Goal: Information Seeking & Learning: Learn about a topic

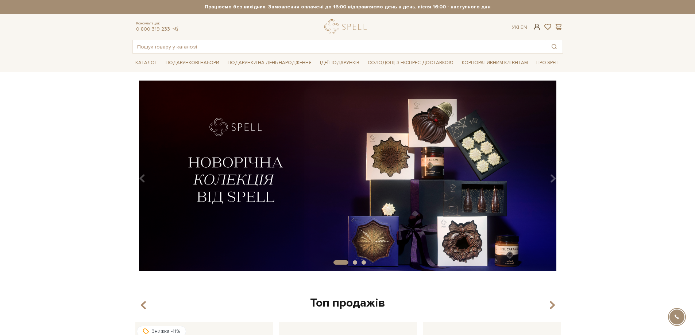
type input "evhenii.baranov6@gmail.com"
click at [539, 26] on span at bounding box center [537, 27] width 9 height 8
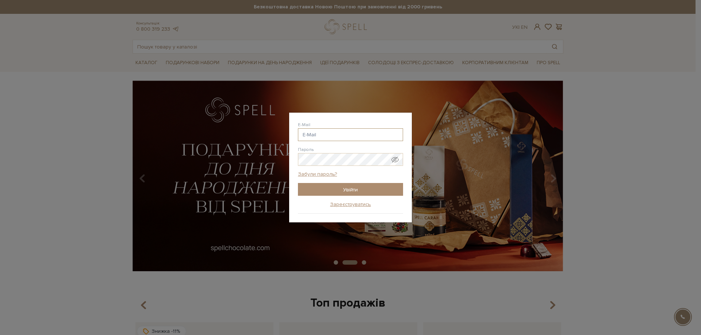
click at [334, 132] on input "E-Mail" at bounding box center [350, 134] width 105 height 13
type input "[EMAIL_ADDRESS][DOMAIN_NAME]"
click at [365, 185] on input "Увійти" at bounding box center [350, 189] width 105 height 13
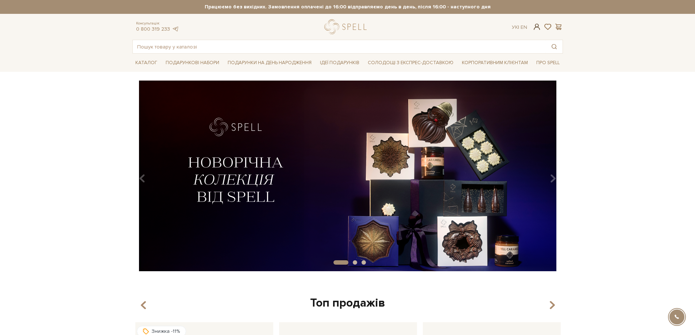
click at [538, 27] on span at bounding box center [537, 27] width 9 height 8
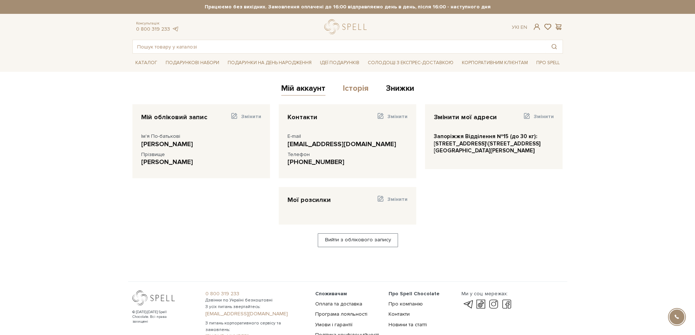
click at [357, 89] on link "Історія" at bounding box center [356, 90] width 26 height 12
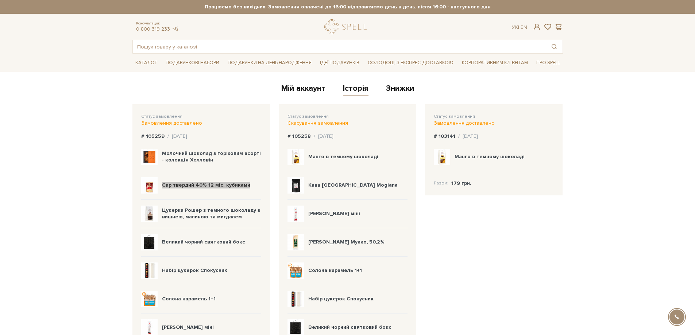
drag, startPoint x: 249, startPoint y: 186, endPoint x: 161, endPoint y: 183, distance: 88.0
click at [161, 183] on div "Сир твердий 40% 12 міс. кубиками" at bounding box center [201, 186] width 120 height 28
click at [144, 187] on img at bounding box center [149, 185] width 16 height 16
click at [148, 187] on img at bounding box center [149, 185] width 16 height 16
click at [197, 182] on b "Сир твердий 40% 12 міс. кубиками" at bounding box center [206, 185] width 88 height 6
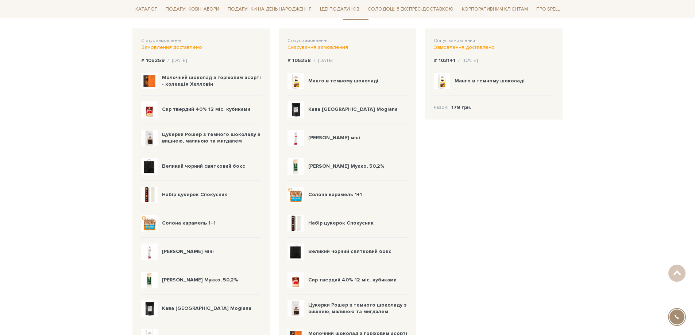
scroll to position [36, 0]
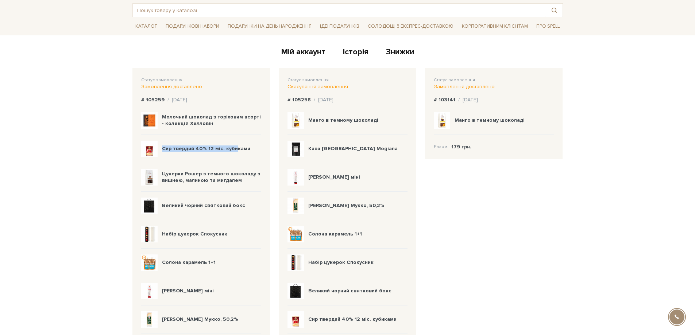
drag, startPoint x: 234, startPoint y: 148, endPoint x: 156, endPoint y: 147, distance: 78.1
click at [156, 147] on div "Сир твердий 40% 12 міс. кубиками" at bounding box center [201, 149] width 120 height 28
click at [242, 152] on div "Сир твердий 40% 12 міс. кубиками" at bounding box center [206, 149] width 88 height 7
drag, startPoint x: 232, startPoint y: 149, endPoint x: 158, endPoint y: 147, distance: 74.1
click at [158, 147] on div "Сир твердий 40% 12 міс. кубиками" at bounding box center [201, 149] width 120 height 28
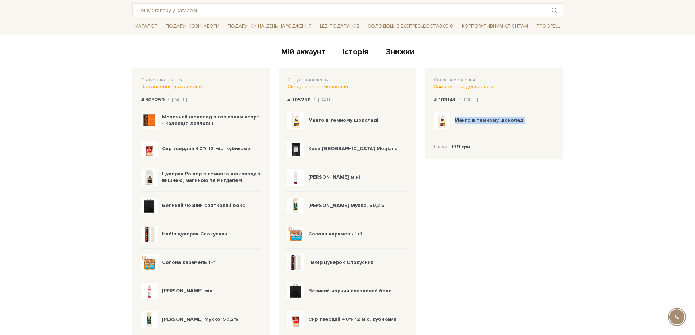
drag, startPoint x: 514, startPoint y: 119, endPoint x: 445, endPoint y: 113, distance: 68.8
click at [445, 113] on div "Манго в темному шоколаді" at bounding box center [494, 121] width 120 height 28
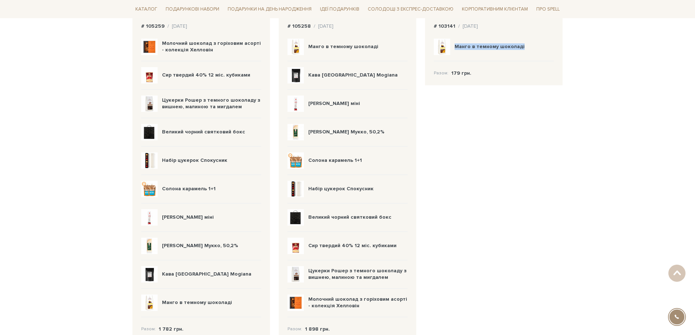
scroll to position [109, 0]
drag, startPoint x: 213, startPoint y: 275, endPoint x: 162, endPoint y: 278, distance: 51.6
click at [162, 278] on div "Кава [GEOGRAPHIC_DATA] Mogiana" at bounding box center [201, 275] width 120 height 28
copy b "Кава [GEOGRAPHIC_DATA] Mogiana"
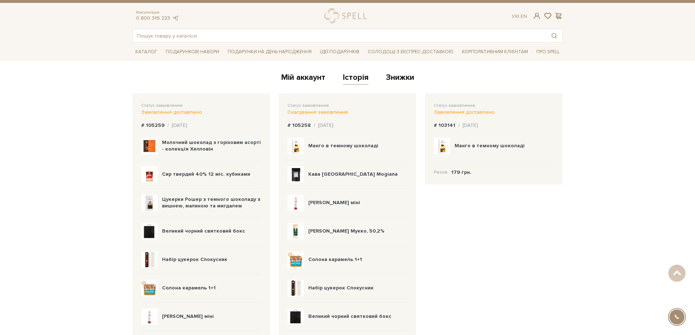
scroll to position [0, 0]
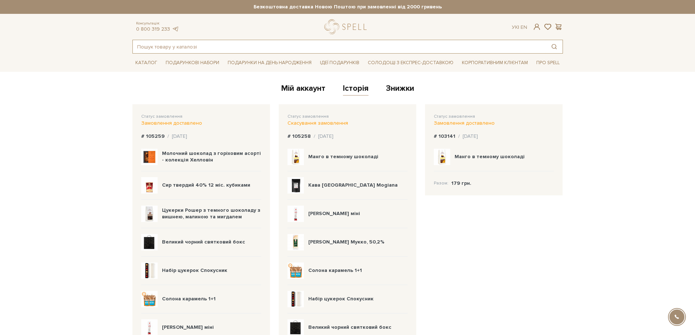
click at [316, 47] on input "text" at bounding box center [339, 46] width 413 height 13
paste input "Кава [GEOGRAPHIC_DATA] Mogiana"
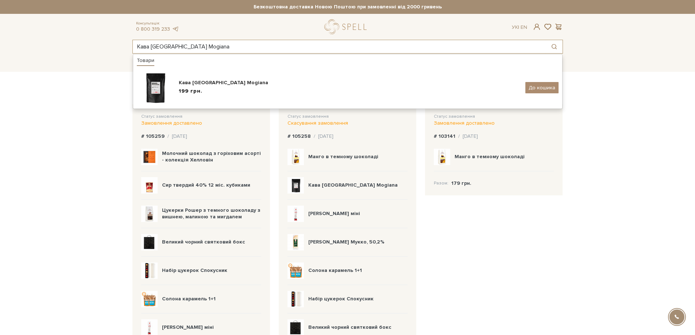
type input "Кава [GEOGRAPHIC_DATA] Mogiana"
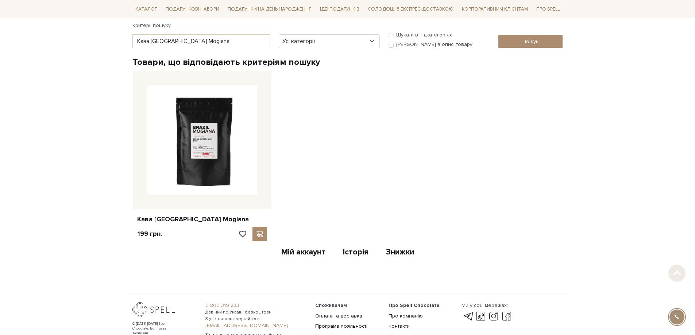
scroll to position [146, 0]
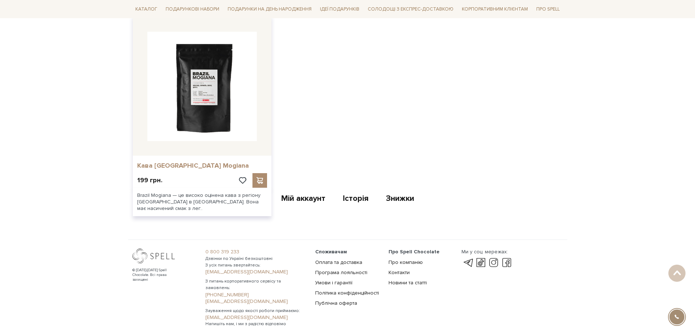
click at [188, 167] on link "Кава Brazil Mogiana" at bounding box center [202, 166] width 130 height 8
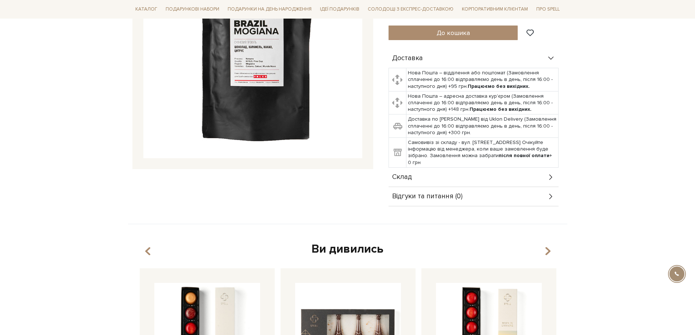
scroll to position [182, 0]
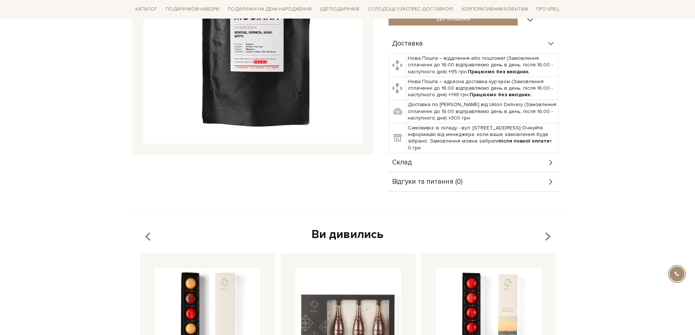
click at [443, 153] on div "Склад" at bounding box center [474, 162] width 170 height 19
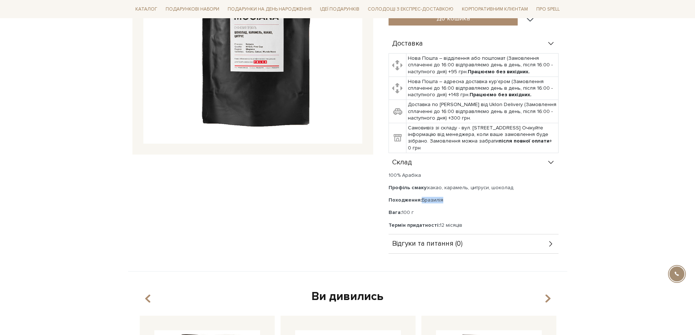
click at [413, 197] on p "Походження: Бразилія" at bounding box center [474, 200] width 170 height 7
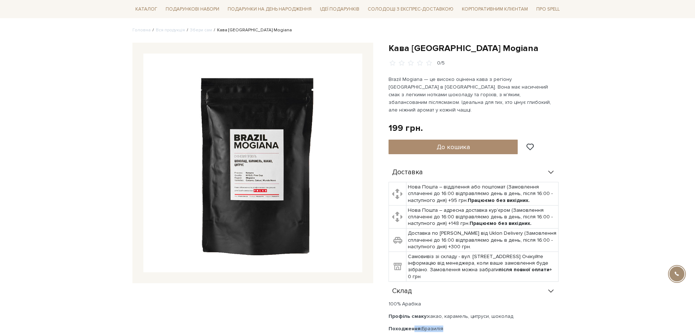
scroll to position [36, 0]
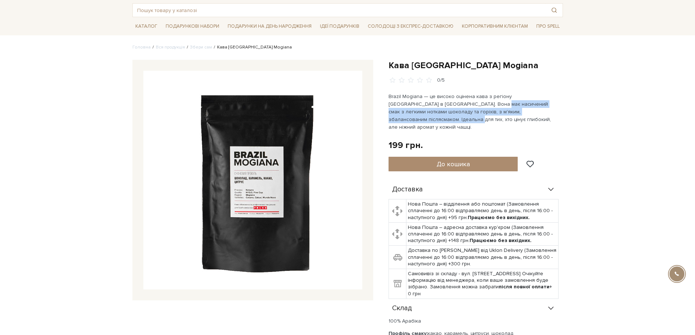
drag, startPoint x: 449, startPoint y: 103, endPoint x: 547, endPoint y: 109, distance: 98.4
click at [547, 109] on p "Brazil Mogiana — це високо оцінена кава з регіону Моджіана в Бразилії. Вона має…" at bounding box center [474, 112] width 171 height 38
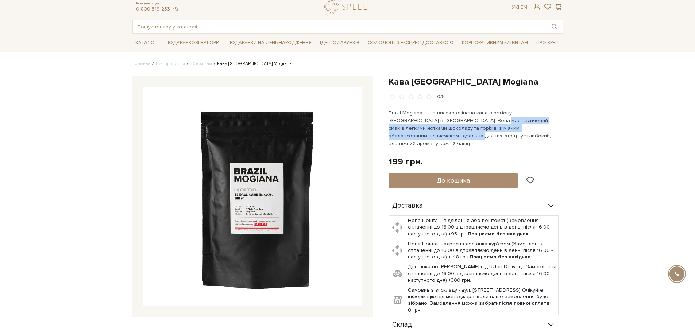
scroll to position [0, 0]
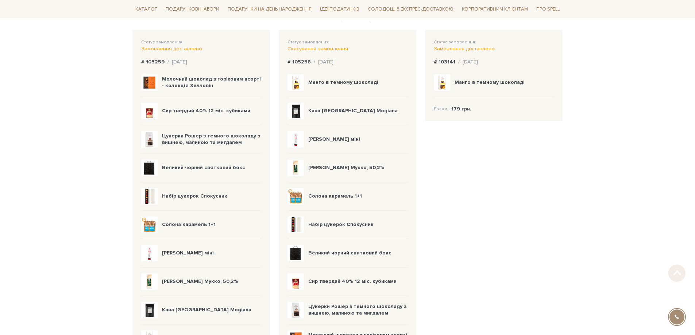
scroll to position [109, 0]
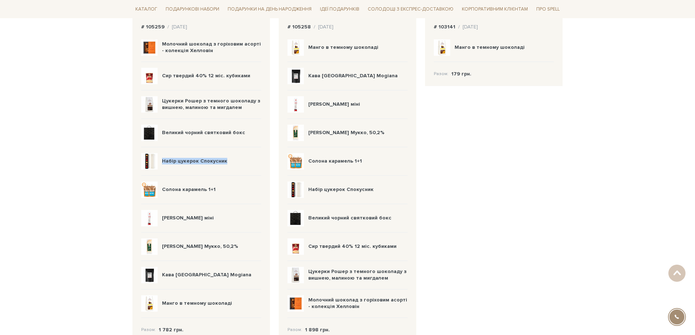
drag, startPoint x: 226, startPoint y: 161, endPoint x: 162, endPoint y: 162, distance: 63.1
click at [162, 162] on div "Набір цукерок Спокусник" at bounding box center [201, 161] width 120 height 28
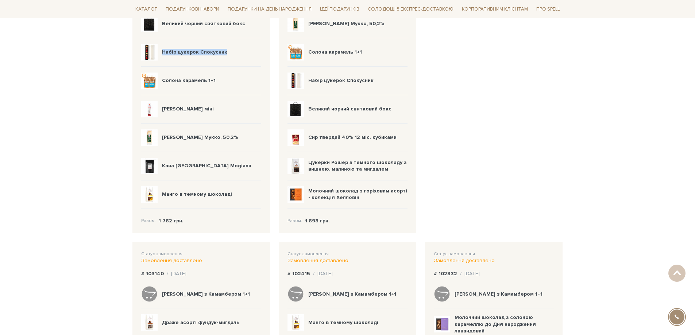
scroll to position [219, 0]
drag, startPoint x: 232, startPoint y: 194, endPoint x: 163, endPoint y: 196, distance: 68.7
click at [164, 197] on div "Манго в темному шоколаді" at bounding box center [201, 194] width 120 height 28
click at [163, 193] on b "Манго в темному шоколаді" at bounding box center [197, 194] width 70 height 6
drag, startPoint x: 163, startPoint y: 192, endPoint x: 232, endPoint y: 194, distance: 69.0
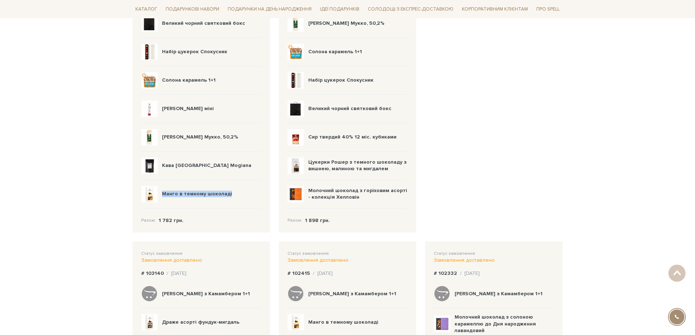
click at [232, 194] on div "Манго в темному шоколаді" at bounding box center [201, 194] width 120 height 28
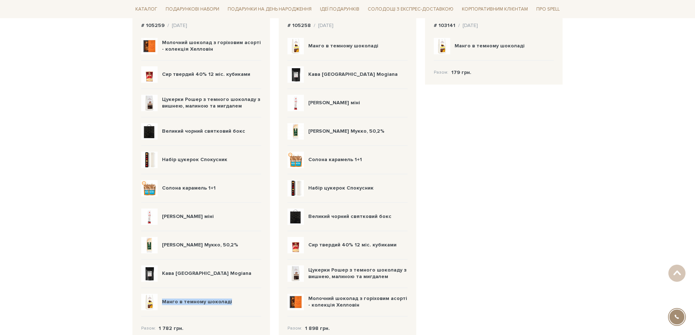
scroll to position [109, 0]
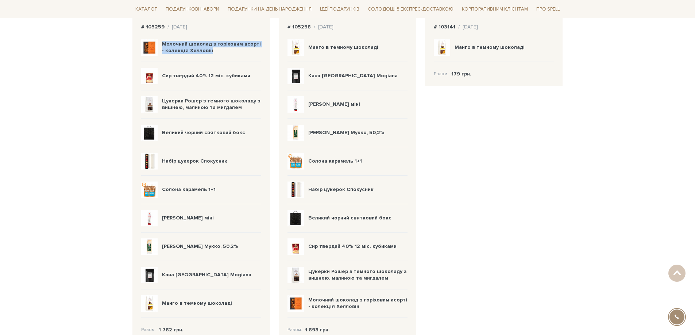
drag, startPoint x: 219, startPoint y: 49, endPoint x: 163, endPoint y: 42, distance: 56.2
click at [163, 42] on div "Молочний шоколад з горіховим асорті - колекція Хелловін" at bounding box center [211, 47] width 99 height 13
click at [217, 51] on div "Молочний шоколад з горіховим асорті - колекція Хелловін" at bounding box center [211, 47] width 99 height 13
drag, startPoint x: 211, startPoint y: 49, endPoint x: 161, endPoint y: 46, distance: 49.7
click at [161, 46] on div "Молочний шоколад з горіховим асорті - колекція Хелловін" at bounding box center [201, 48] width 120 height 28
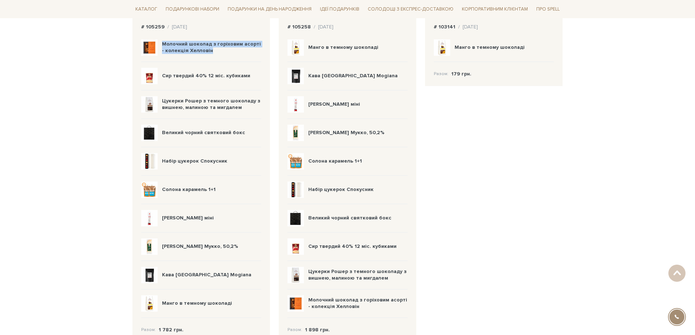
copy b "Молочний шоколад з горіховим асорті - колекція Хелловін"
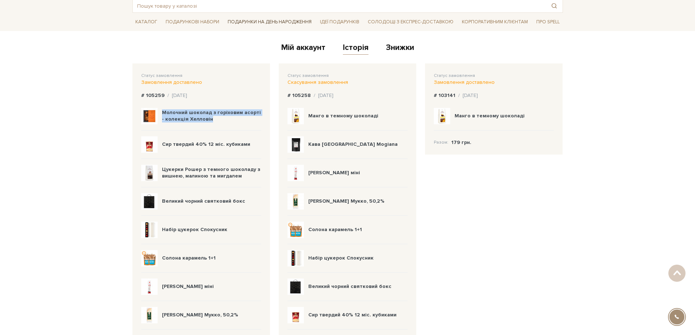
scroll to position [0, 0]
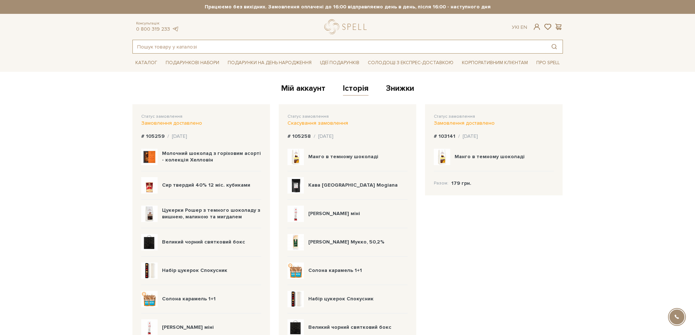
click at [372, 46] on input "text" at bounding box center [339, 46] width 413 height 13
paste input "Молочний шоколад з горіховим асорті - колекція Хелловін"
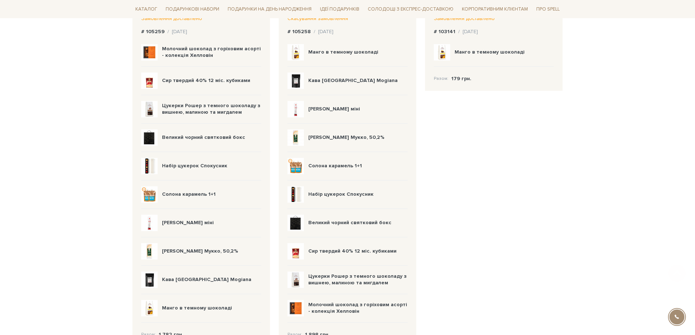
scroll to position [109, 0]
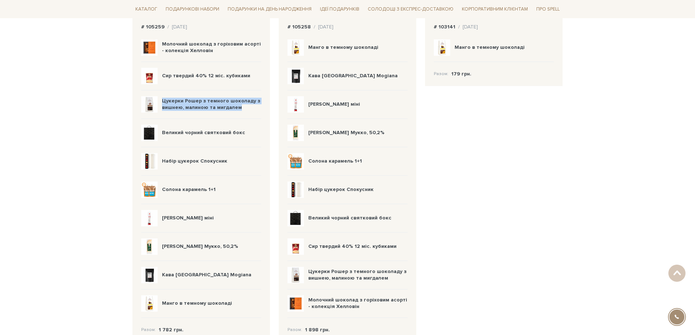
drag, startPoint x: 250, startPoint y: 109, endPoint x: 160, endPoint y: 99, distance: 90.0
click at [160, 99] on div "Цукерки Рошер з темного шоколаду з вишнею, малиною та мигдалем" at bounding box center [201, 105] width 120 height 28
copy b "Цукерки Рошер з темного шоколаду з вишнею, малиною та мигдалем"
drag, startPoint x: 212, startPoint y: 189, endPoint x: 163, endPoint y: 190, distance: 49.7
click at [163, 190] on div "Солона карамель 1+1" at bounding box center [201, 190] width 120 height 28
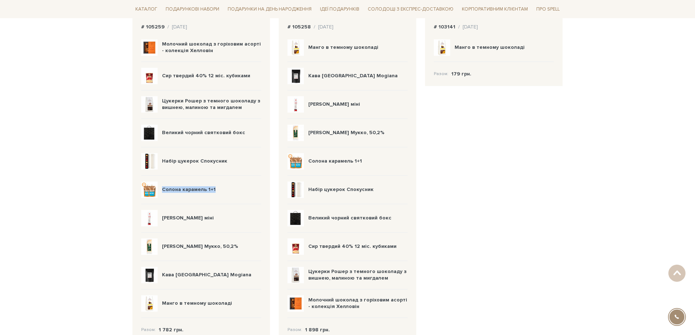
copy b "Солона карамель 1+1"
drag, startPoint x: 162, startPoint y: 247, endPoint x: 241, endPoint y: 246, distance: 78.5
click at [241, 246] on div "Сир фермерський Мукко, 50,2%" at bounding box center [201, 247] width 120 height 28
copy b "Сир фермерський Мукко, 50,2%"
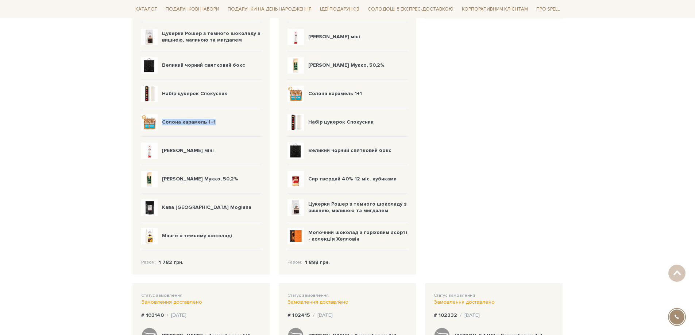
scroll to position [182, 0]
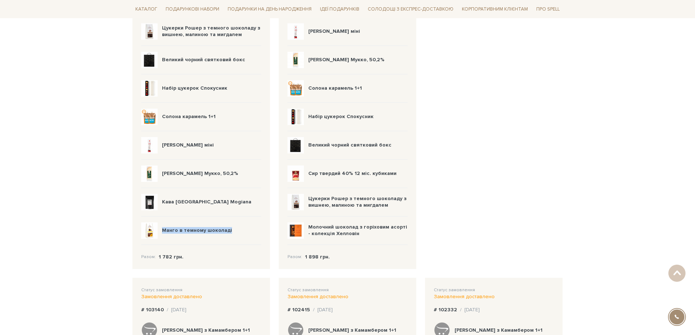
drag, startPoint x: 232, startPoint y: 231, endPoint x: 158, endPoint y: 230, distance: 74.1
click at [158, 230] on div "Манго в темному шоколаді" at bounding box center [201, 231] width 120 height 28
copy div "Манго в темному шоколаді"
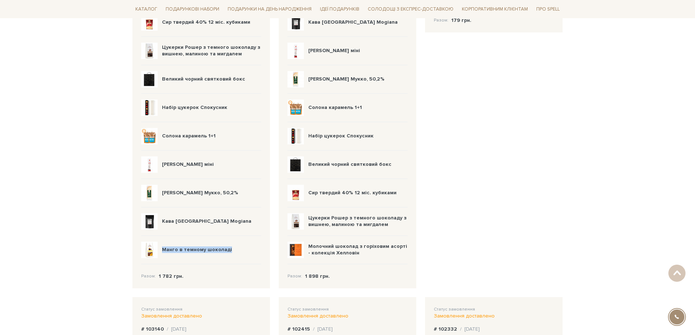
scroll to position [146, 0]
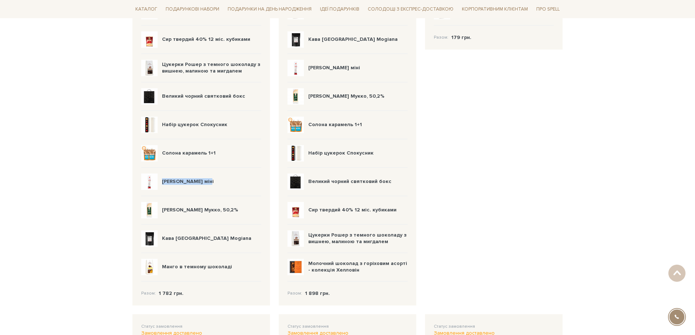
drag, startPoint x: 210, startPoint y: 183, endPoint x: 159, endPoint y: 182, distance: 50.4
click at [159, 182] on div "Ковбаса Фует міні" at bounding box center [201, 182] width 120 height 28
copy div "Ковбаса Фует міні"
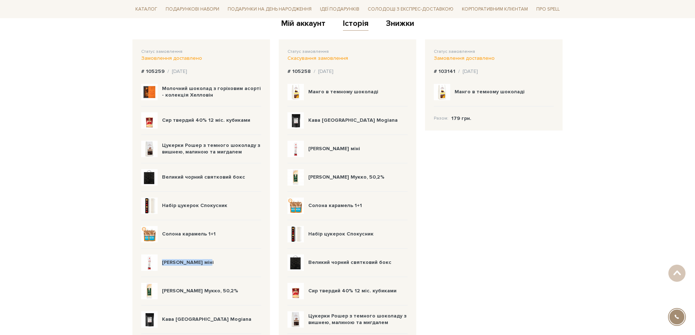
scroll to position [36, 0]
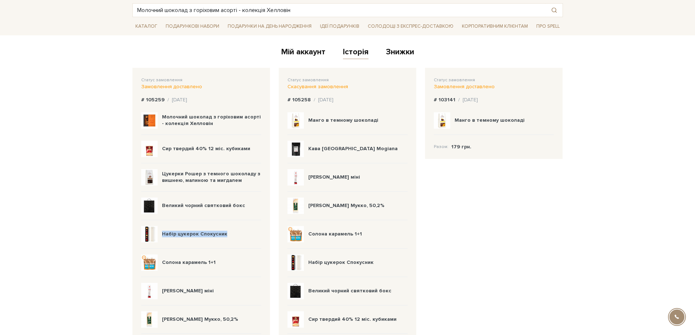
drag, startPoint x: 228, startPoint y: 235, endPoint x: 163, endPoint y: 236, distance: 65.4
click at [163, 236] on div "Набір цукерок Спокусник" at bounding box center [201, 234] width 120 height 28
copy b "Набір цукерок Спокусник"
drag, startPoint x: 360, startPoint y: 9, endPoint x: 93, endPoint y: 13, distance: 266.1
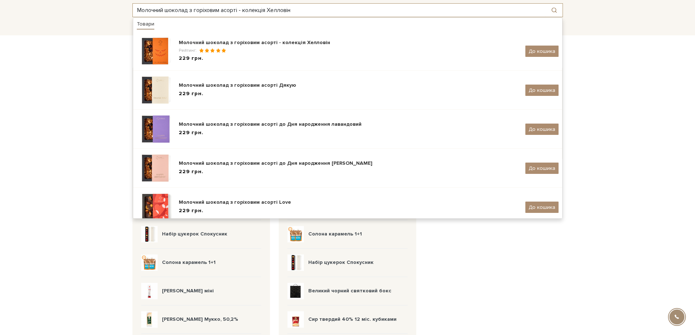
paste input "абір цукерок Спокусник"
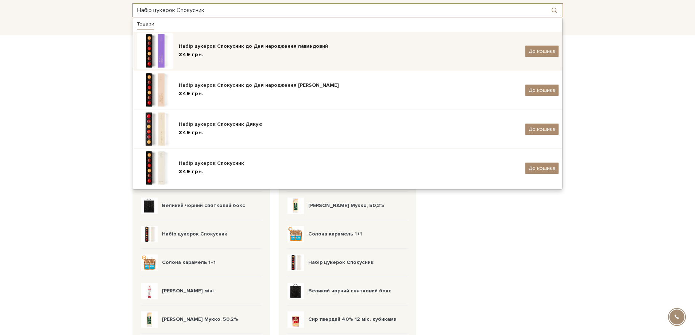
type input "Набір цукерок Спокусник"
click at [356, 52] on div "349 грн." at bounding box center [349, 55] width 341 height 8
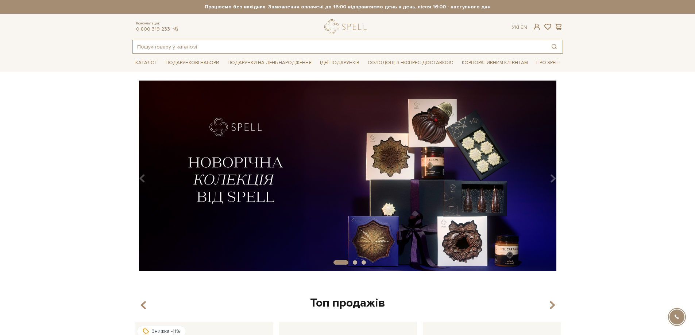
click at [284, 51] on input "text" at bounding box center [339, 46] width 413 height 13
paste input "Молочний шоколад з горіховим асорті - колекція Хелловін"
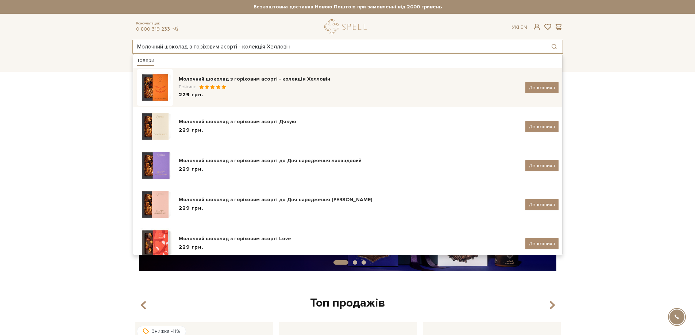
type input "Молочний шоколад з горіховим асорті - колекція Хелловін"
click at [277, 78] on div "Молочний шоколад з горіховим асорті - колекція Хелловін" at bounding box center [349, 79] width 341 height 7
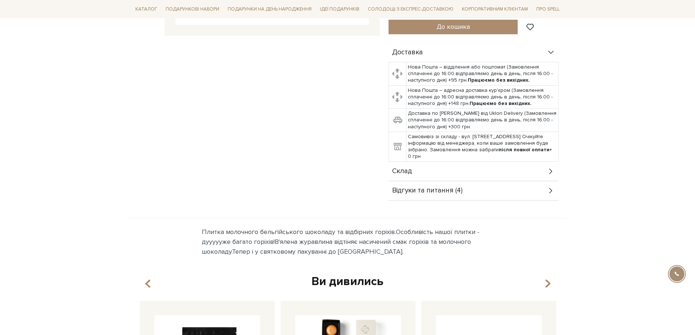
scroll to position [292, 0]
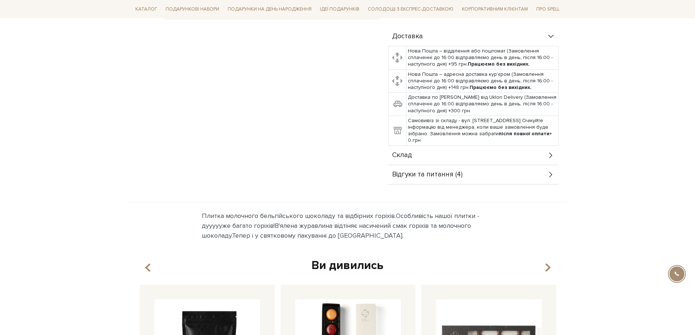
click at [446, 157] on div "Склад" at bounding box center [474, 155] width 170 height 19
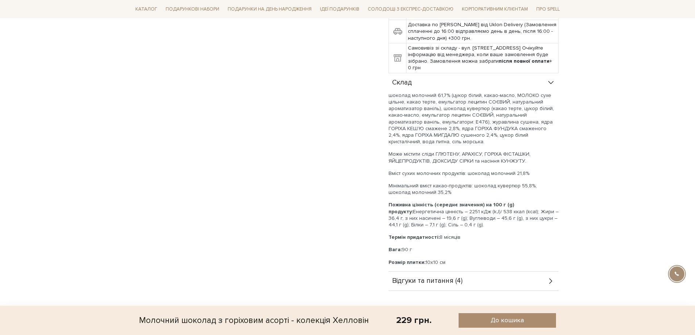
scroll to position [365, 0]
click at [533, 212] on p "Поживна цінність (середнє значення) на 100 г (g) продукту: Енергетична цінність…" at bounding box center [474, 214] width 170 height 27
drag, startPoint x: 478, startPoint y: 218, endPoint x: 497, endPoint y: 219, distance: 18.6
click at [488, 219] on p "Поживна цінність (середнє значення) на 100 г (g) продукту: Енергетична цінність…" at bounding box center [474, 214] width 170 height 27
drag, startPoint x: 531, startPoint y: 220, endPoint x: 540, endPoint y: 220, distance: 9.1
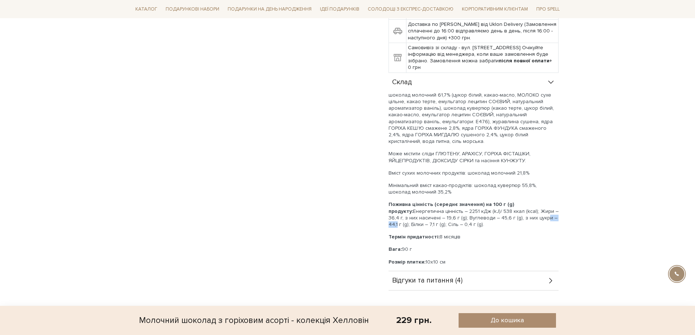
click at [539, 220] on p "Поживна цінність (середнє значення) на 100 г (g) продукту: Енергетична цінність…" at bounding box center [474, 214] width 170 height 27
drag, startPoint x: 407, startPoint y: 227, endPoint x: 419, endPoint y: 228, distance: 11.4
click at [419, 228] on p "Поживна цінність (середнє значення) на 100 г (g) продукту: Енергетична цінність…" at bounding box center [474, 214] width 170 height 27
click at [413, 226] on p "Поживна цінність (середнє значення) на 100 г (g) продукту: Енергетична цінність…" at bounding box center [474, 214] width 170 height 27
drag, startPoint x: 410, startPoint y: 251, endPoint x: 381, endPoint y: 249, distance: 28.9
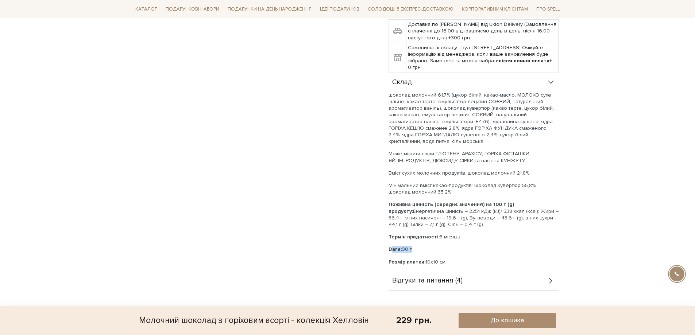
click at [381, 249] on div "Молочний шоколад з горіховим асорті - колекція Хелловін 5/5 Молочний шоколад з …" at bounding box center [347, 19] width 439 height 577
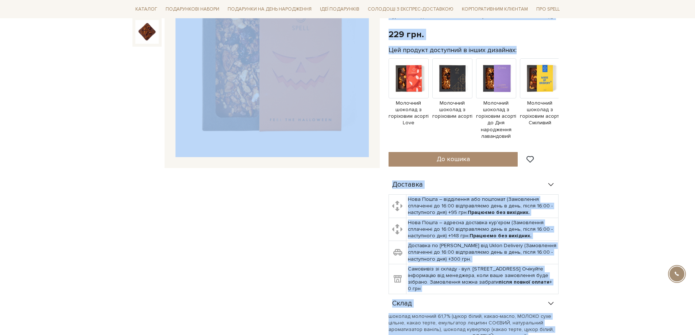
scroll to position [0, 0]
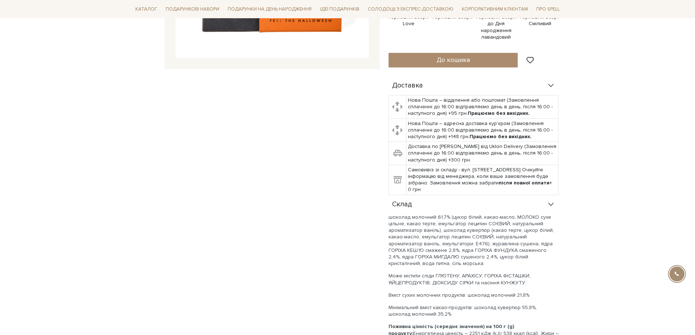
scroll to position [328, 0]
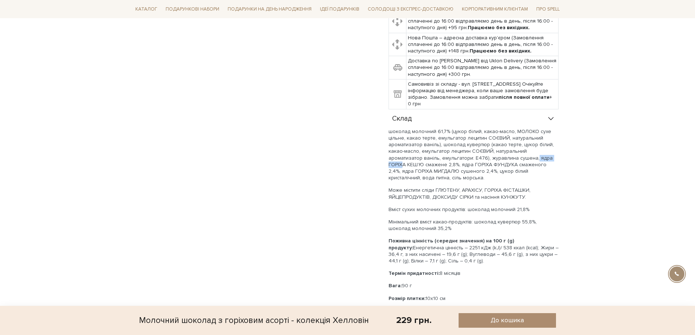
drag, startPoint x: 500, startPoint y: 160, endPoint x: 524, endPoint y: 157, distance: 24.6
click at [528, 158] on p "шоколад молочний 61,7% (цукор білий, какао-масло, МОЛОКО сухе цільне, какао тер…" at bounding box center [474, 154] width 170 height 53
drag, startPoint x: 475, startPoint y: 162, endPoint x: 508, endPoint y: 162, distance: 33.2
click at [506, 162] on p "шоколад молочний 61,7% (цукор білий, какао-масло, МОЛОКО сухе цільне, какао тер…" at bounding box center [474, 154] width 170 height 53
drag, startPoint x: 435, startPoint y: 168, endPoint x: 475, endPoint y: 170, distance: 40.6
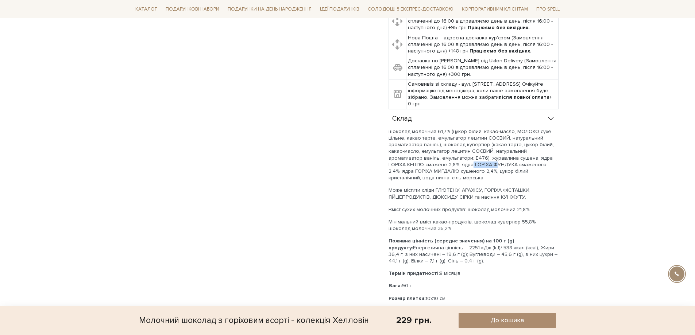
click at [464, 168] on p "шоколад молочний 61,7% (цукор білий, какао-масло, МОЛОКО сухе цільне, какао тер…" at bounding box center [474, 154] width 170 height 53
drag, startPoint x: 520, startPoint y: 165, endPoint x: 553, endPoint y: 163, distance: 32.2
click at [553, 163] on p "шоколад молочний 61,7% (цукор білий, какао-масло, МОЛОКО сухе цільне, какао тер…" at bounding box center [474, 154] width 170 height 53
drag, startPoint x: 461, startPoint y: 172, endPoint x: 500, endPoint y: 172, distance: 38.3
click at [500, 172] on p "шоколад молочний 61,7% (цукор білий, какао-масло, МОЛОКО сухе цільне, какао тер…" at bounding box center [474, 154] width 170 height 53
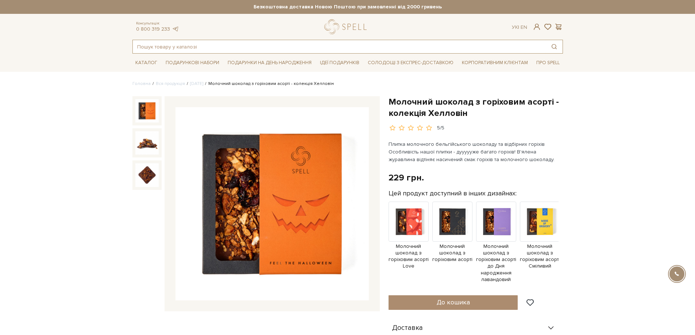
click at [357, 46] on input "text" at bounding box center [339, 46] width 413 height 13
paste input "Цукерки Рошер з темного шоколаду з вишнею, малиною та мигдалем"
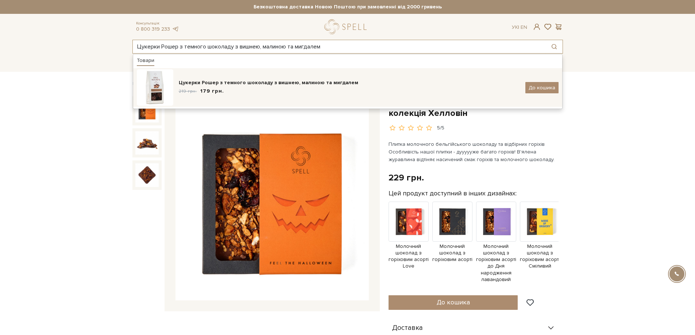
type input "Цукерки Рошер з темного шоколаду з вишнею, малиною та мигдалем"
click at [304, 90] on div "219 грн. 179 грн." at bounding box center [349, 92] width 341 height 8
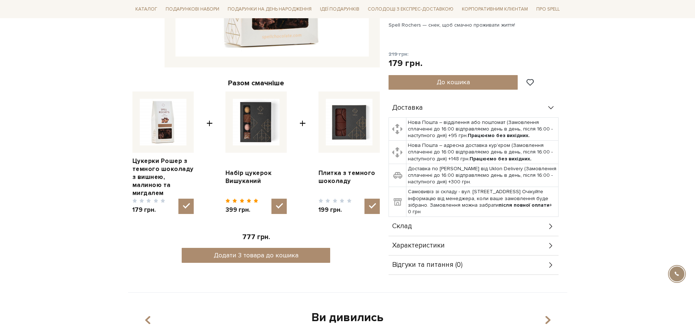
scroll to position [255, 0]
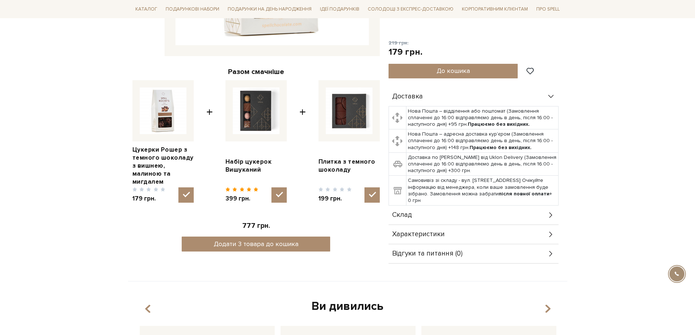
click at [420, 211] on div "Склад" at bounding box center [474, 215] width 170 height 19
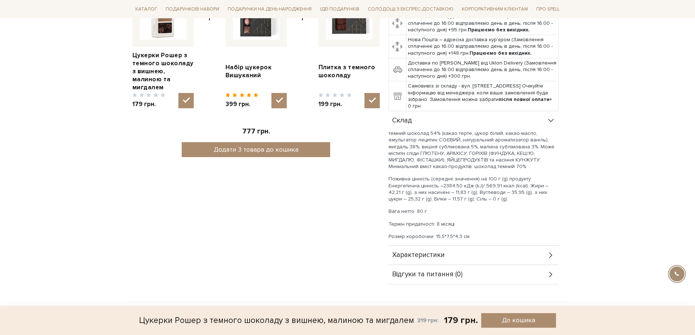
scroll to position [328, 0]
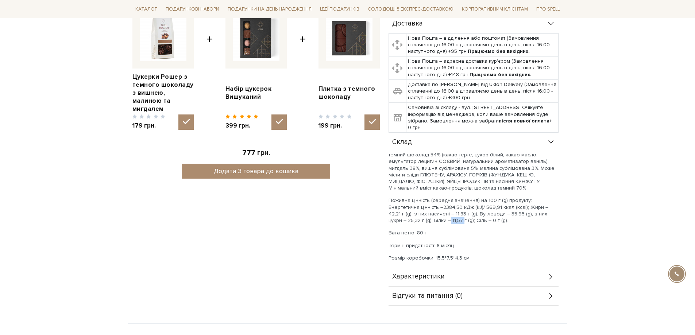
drag, startPoint x: 416, startPoint y: 220, endPoint x: 403, endPoint y: 221, distance: 13.2
click at [403, 221] on p "Поживна цінність (середнє значення) на 100 г (g) продукту: Енергетична цінність…" at bounding box center [474, 210] width 170 height 27
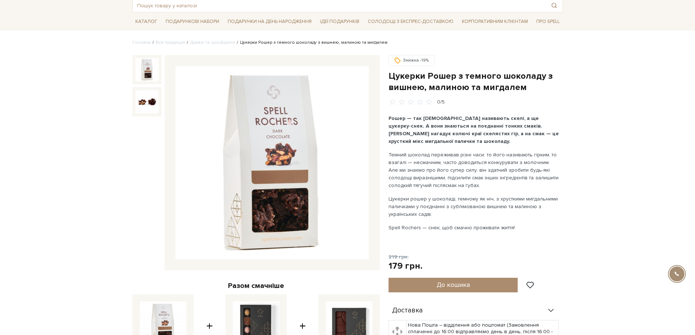
scroll to position [0, 0]
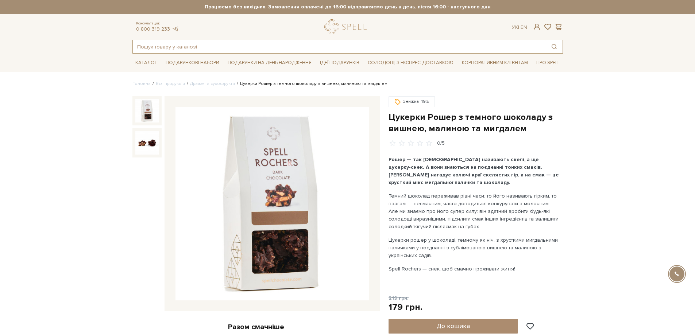
click at [330, 51] on input "text" at bounding box center [339, 46] width 413 height 13
paste input "Солона карамель 1+1"
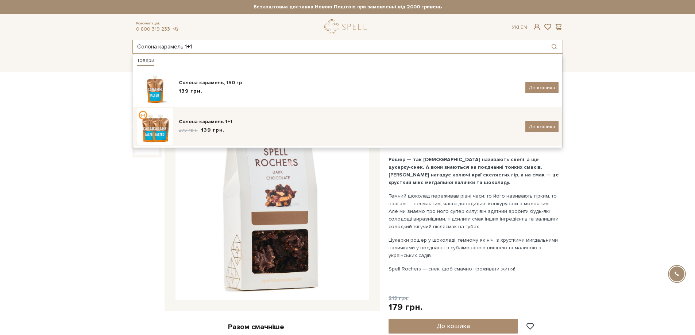
type input "Солона карамель 1+1"
click at [256, 123] on div "Солона карамель 1+1" at bounding box center [349, 121] width 341 height 7
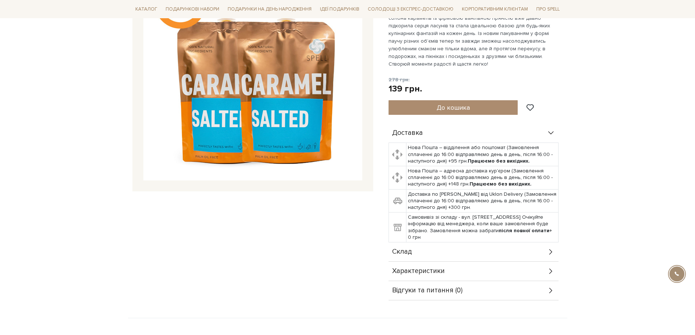
scroll to position [146, 0]
click at [405, 242] on div "Склад" at bounding box center [474, 251] width 170 height 19
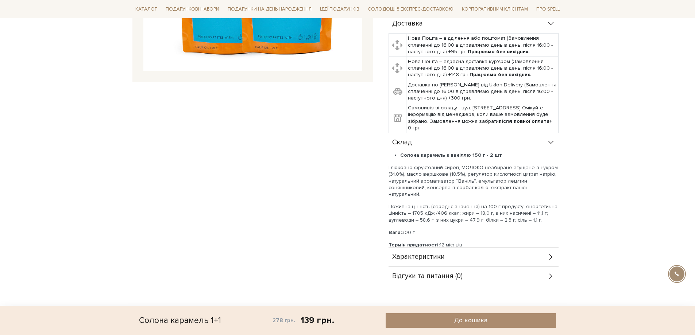
scroll to position [292, 0]
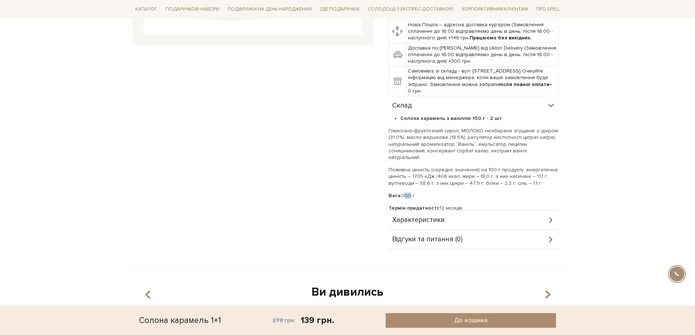
drag, startPoint x: 410, startPoint y: 181, endPoint x: 403, endPoint y: 181, distance: 6.9
click at [403, 193] on p "Вага: 300 г" at bounding box center [474, 196] width 170 height 7
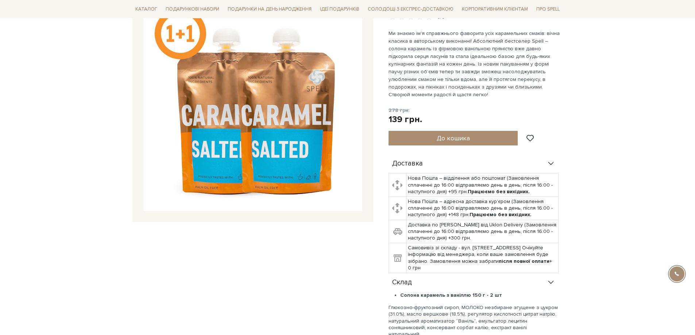
scroll to position [109, 0]
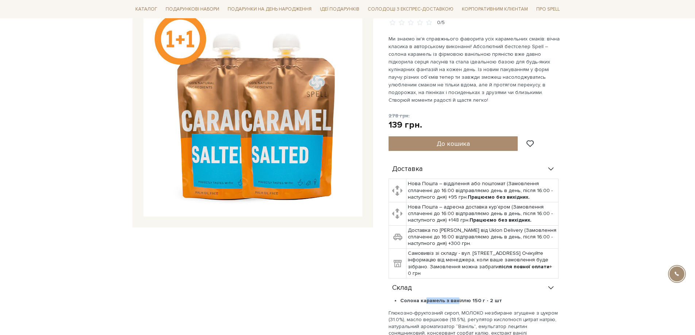
drag, startPoint x: 424, startPoint y: 292, endPoint x: 461, endPoint y: 292, distance: 37.2
click at [458, 298] on b "Солона карамель з ваніллю 150 г - 2 шт" at bounding box center [451, 301] width 102 height 6
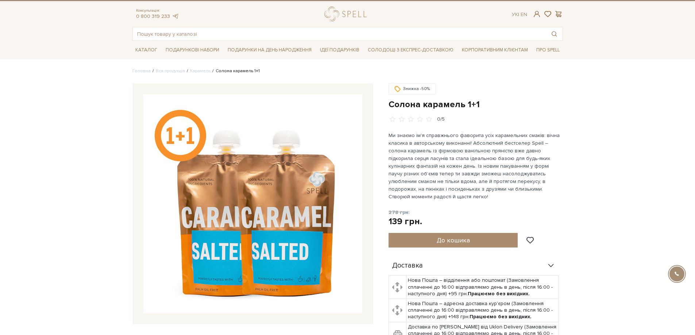
scroll to position [0, 0]
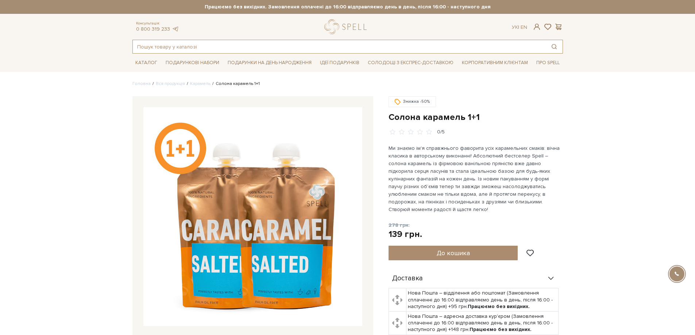
click at [405, 49] on input "text" at bounding box center [339, 46] width 413 height 13
paste input "[PERSON_NAME] Мукко, 50,2%"
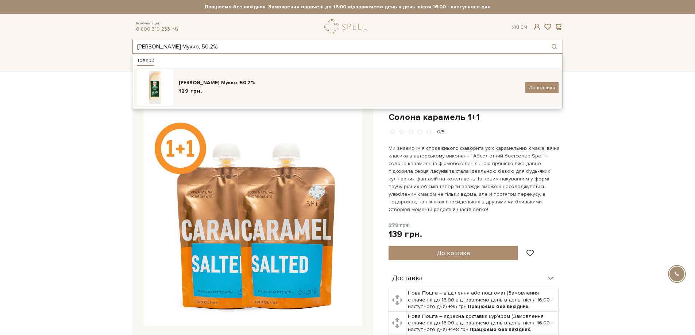
type input "[PERSON_NAME] Мукко, 50,2%"
click at [240, 82] on div "[PERSON_NAME] Мукко, 50,2%" at bounding box center [349, 82] width 341 height 7
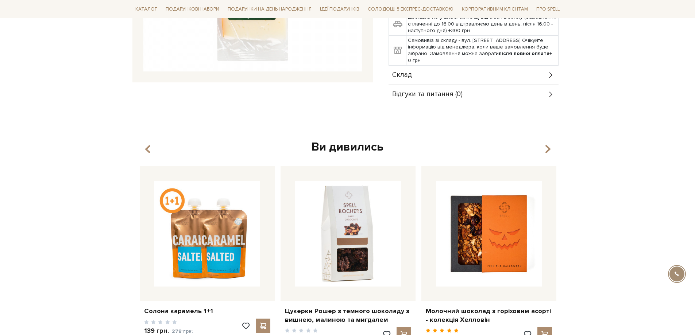
scroll to position [255, 0]
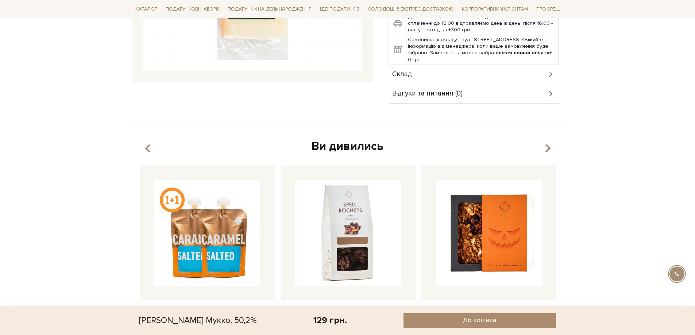
click at [441, 72] on div "Склад" at bounding box center [474, 74] width 170 height 19
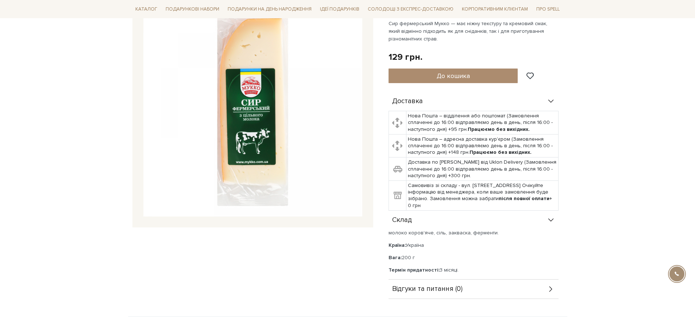
scroll to position [0, 0]
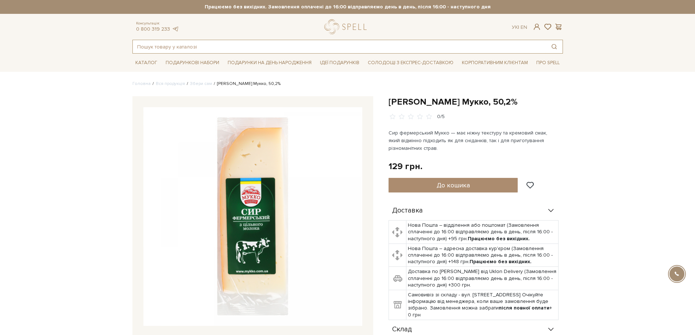
drag, startPoint x: 206, startPoint y: 46, endPoint x: 93, endPoint y: 43, distance: 112.5
click at [97, 43] on header "Безкоштовна доставка Новою Поштою при замовленні від 2000 гривень Працюємо без …" at bounding box center [347, 27] width 695 height 54
paste input "Манго в темному шоколаді"
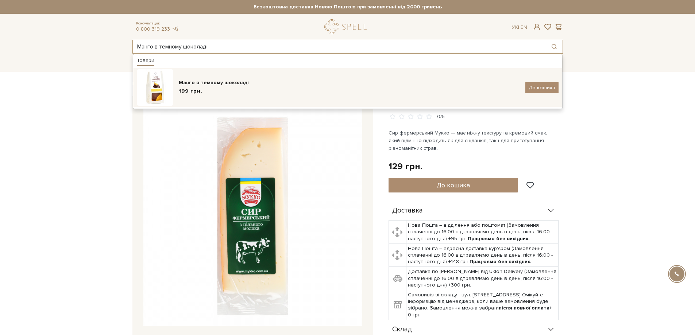
type input "Манго в темному шоколаді"
click at [231, 85] on div "Манго в темному шоколаді" at bounding box center [349, 82] width 341 height 7
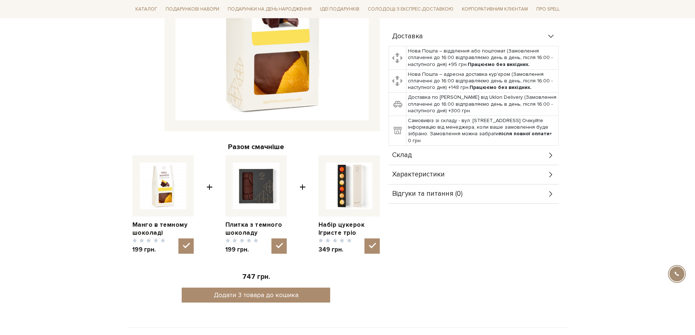
scroll to position [182, 0]
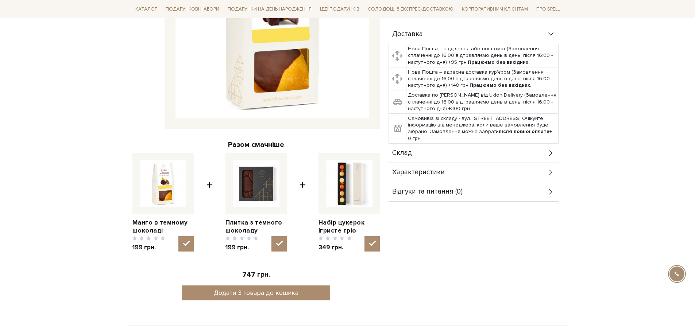
click at [465, 153] on div "Склад" at bounding box center [474, 153] width 170 height 19
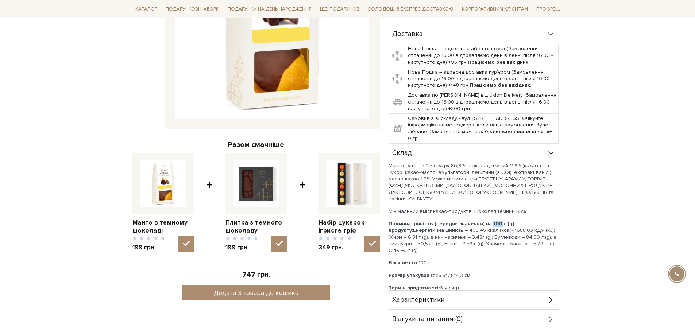
drag, startPoint x: 497, startPoint y: 224, endPoint x: 488, endPoint y: 224, distance: 9.5
click at [488, 224] on b "Поживна цінність (середнє значення) на 100 г (g) продукту:" at bounding box center [452, 227] width 126 height 13
drag, startPoint x: 547, startPoint y: 230, endPoint x: 556, endPoint y: 232, distance: 9.3
click at [556, 232] on p "Поживна цінність (середнє значення) на 100 г (g) продукту: Енергетична цінність…" at bounding box center [474, 237] width 170 height 33
drag, startPoint x: 495, startPoint y: 236, endPoint x: 488, endPoint y: 236, distance: 6.2
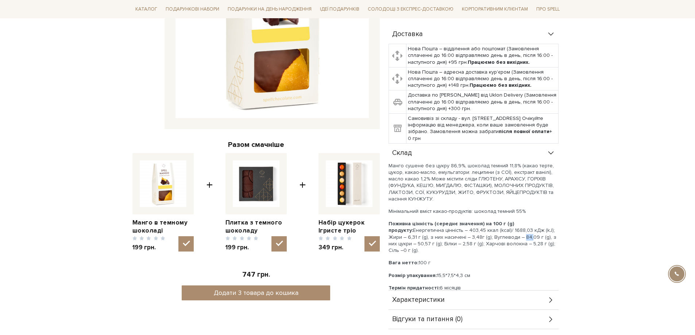
click at [488, 236] on p "Поживна цінність (середнє значення) на 100 г (g) продукту: Енергетична цінність…" at bounding box center [474, 237] width 170 height 33
drag, startPoint x: 443, startPoint y: 244, endPoint x: 433, endPoint y: 245, distance: 9.5
click at [433, 245] on p "Поживна цінність (середнє значення) на 100 г (g) продукту: Енергетична цінність…" at bounding box center [474, 237] width 170 height 33
drag, startPoint x: 515, startPoint y: 243, endPoint x: 501, endPoint y: 245, distance: 14.0
click at [501, 245] on p "Поживна цінність (середнє значення) на 100 г (g) продукту: Енергетична цінність…" at bounding box center [474, 237] width 170 height 33
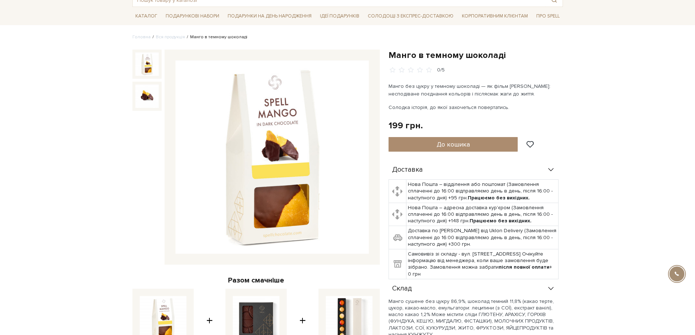
scroll to position [0, 0]
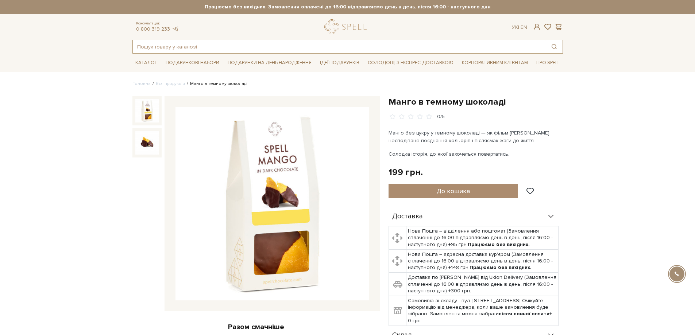
click at [369, 49] on input "text" at bounding box center [339, 46] width 413 height 13
paste input "[PERSON_NAME] міні"
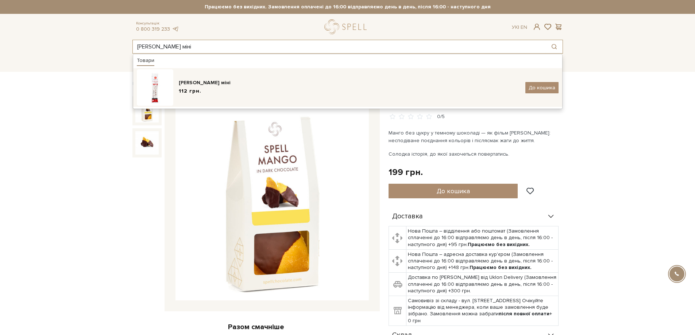
type input "[PERSON_NAME] міні"
click at [297, 88] on div "112 грн." at bounding box center [349, 92] width 341 height 8
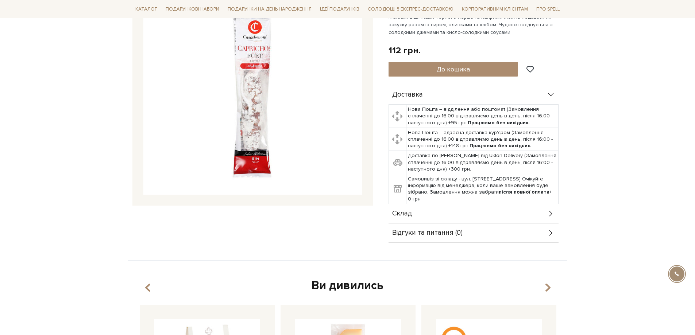
scroll to position [182, 0]
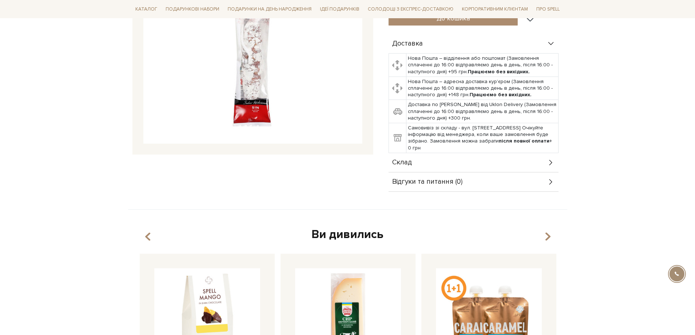
click at [409, 161] on span "Склад" at bounding box center [402, 163] width 20 height 7
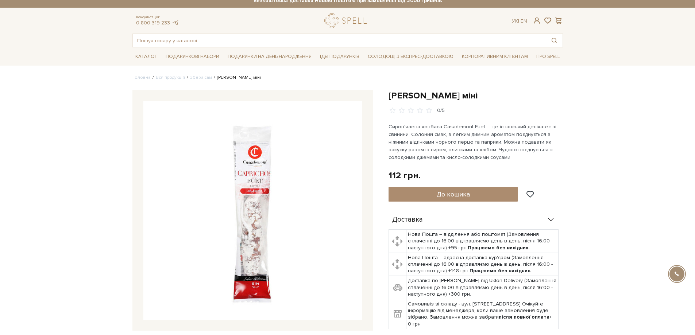
scroll to position [0, 0]
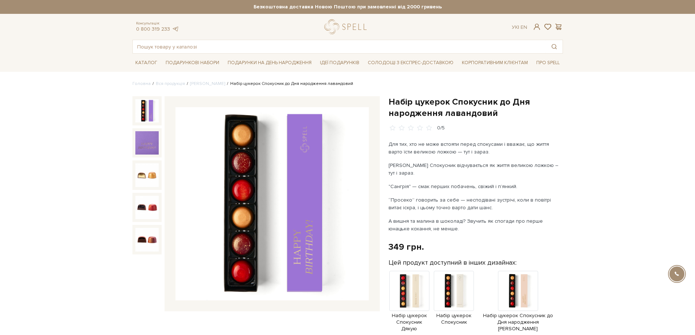
drag, startPoint x: 405, startPoint y: 247, endPoint x: 383, endPoint y: 246, distance: 22.3
click at [389, 247] on div "349 грн." at bounding box center [406, 247] width 35 height 11
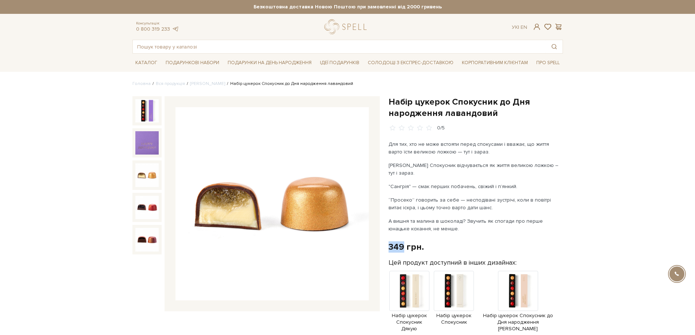
click at [152, 173] on img at bounding box center [146, 175] width 23 height 23
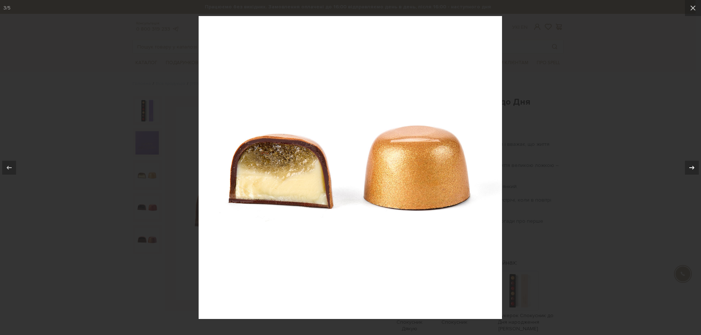
click at [693, 169] on icon at bounding box center [691, 168] width 9 height 9
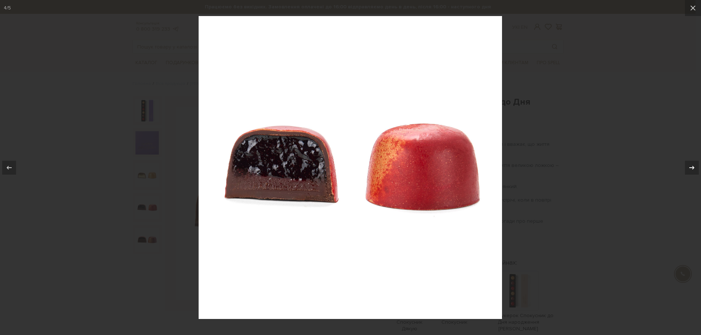
click at [693, 165] on icon at bounding box center [691, 168] width 9 height 9
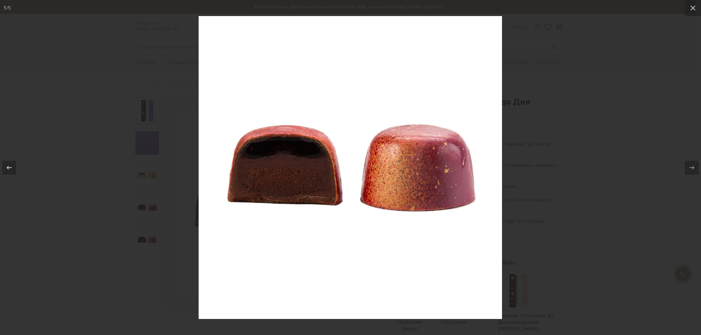
click at [637, 160] on div at bounding box center [350, 167] width 701 height 335
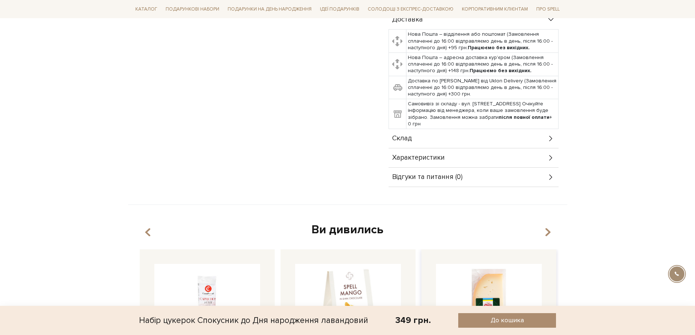
scroll to position [365, 0]
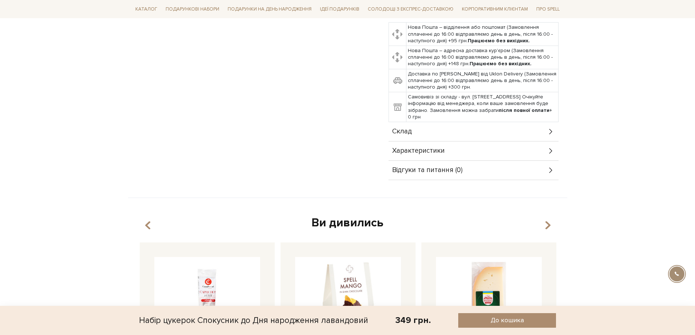
click at [459, 122] on div "Склад" at bounding box center [474, 131] width 170 height 19
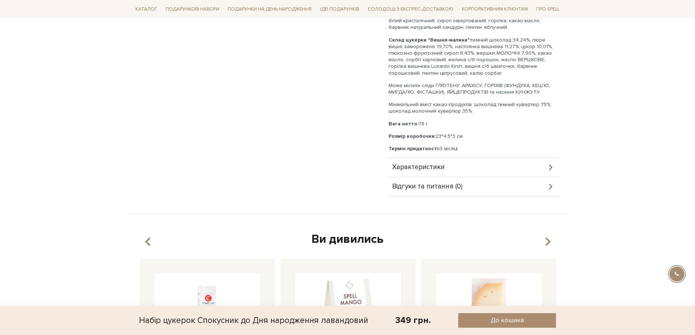
scroll to position [620, 0]
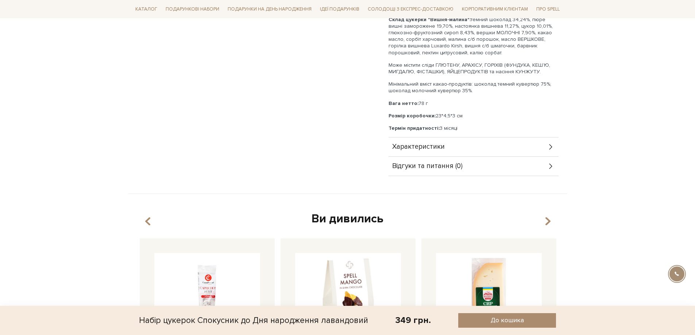
drag, startPoint x: 430, startPoint y: 96, endPoint x: 409, endPoint y: 96, distance: 21.2
click at [409, 100] on p "Вага нетто: 78 г" at bounding box center [474, 103] width 170 height 7
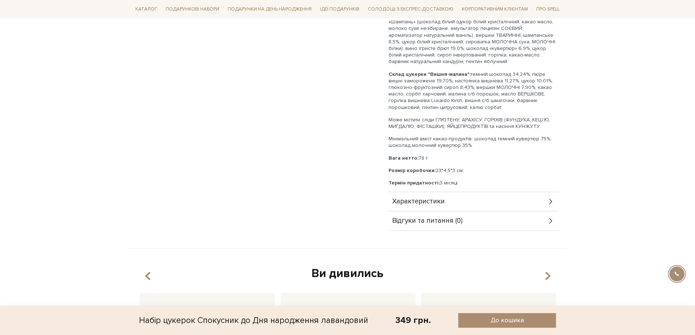
scroll to position [584, 0]
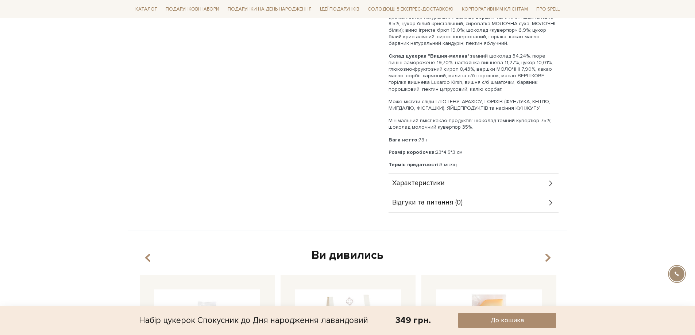
click at [465, 174] on div "Характеристики" at bounding box center [474, 183] width 170 height 19
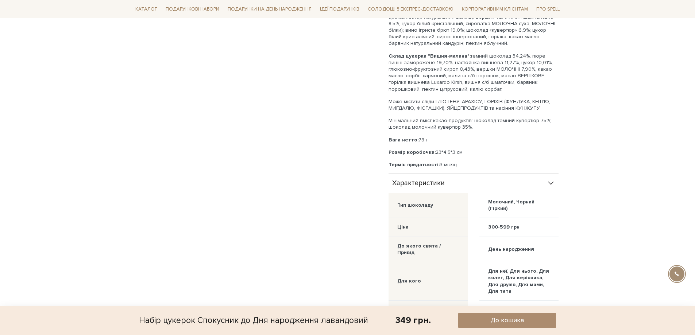
click at [465, 174] on div "Характеристики" at bounding box center [474, 183] width 170 height 19
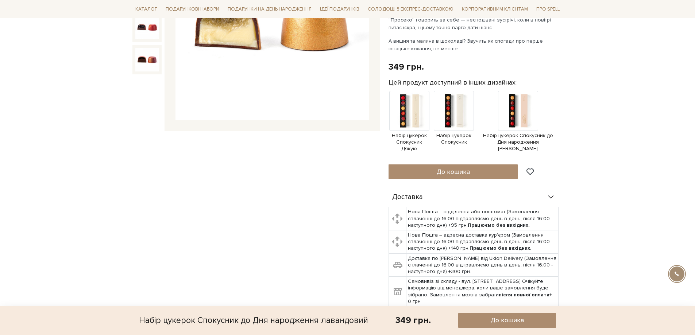
scroll to position [0, 0]
